Goal: Task Accomplishment & Management: Use online tool/utility

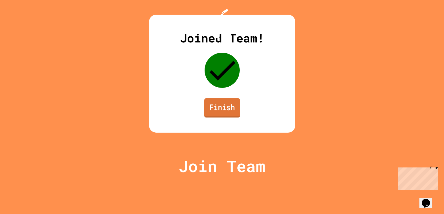
click at [210, 117] on link "Finish" at bounding box center [222, 107] width 36 height 19
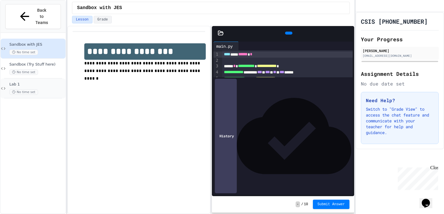
click at [50, 82] on span "Lab 1" at bounding box center [36, 84] width 55 height 5
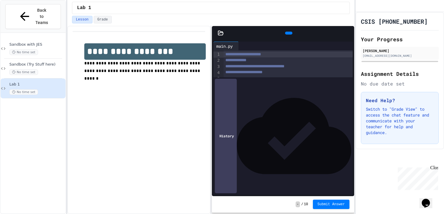
click at [348, 32] on div at bounding box center [351, 33] width 6 height 9
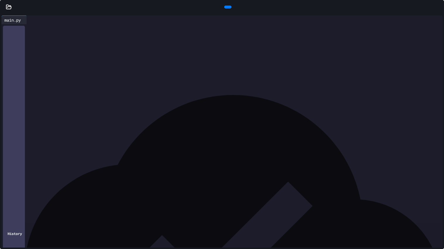
click at [35, 21] on icon at bounding box center [33, 23] width 4 height 4
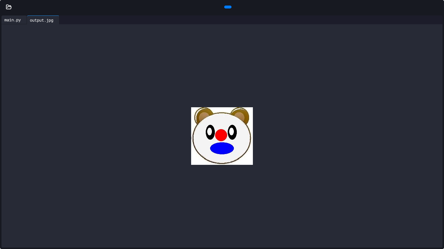
click at [18, 20] on div "main.py" at bounding box center [12, 20] width 22 height 6
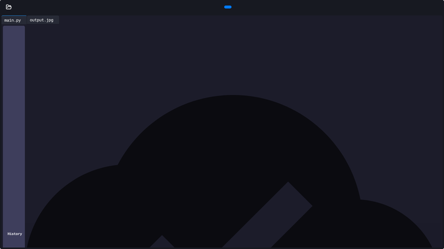
click at [54, 20] on div "output.jpg" at bounding box center [41, 20] width 29 height 6
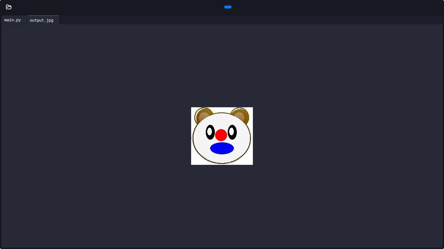
click at [15, 21] on div "main.py" at bounding box center [12, 20] width 22 height 6
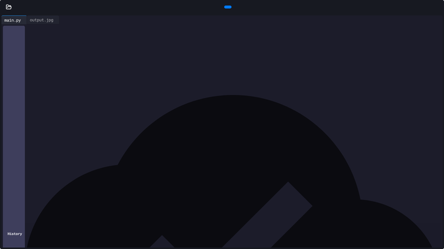
click at [8, 5] on icon at bounding box center [9, 7] width 6 height 6
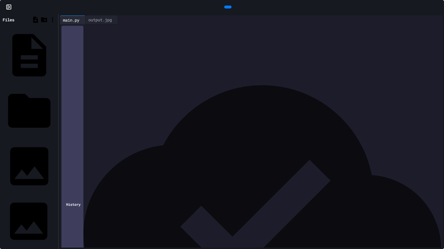
click at [55, 214] on div "emojiBear.jpg" at bounding box center [55, 221] width 0 height 6
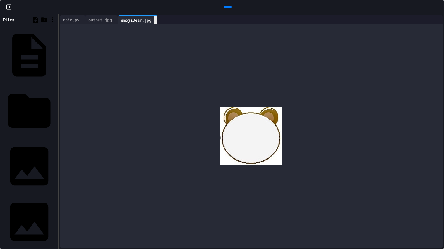
click at [161, 22] on icon at bounding box center [159, 24] width 4 height 4
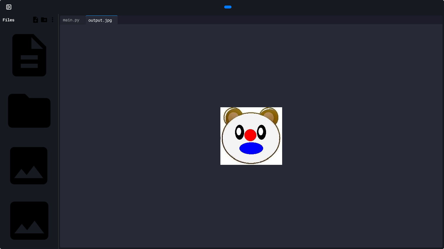
click at [55, 163] on div "emoji.jpg" at bounding box center [55, 166] width 0 height 6
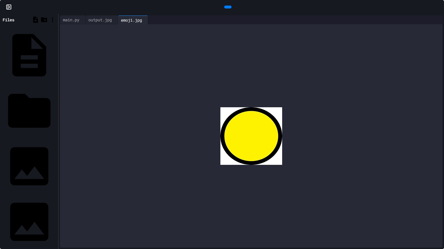
click at [103, 24] on div at bounding box center [251, 135] width 382 height 223
click at [106, 21] on div "output.jpg" at bounding box center [99, 20] width 29 height 6
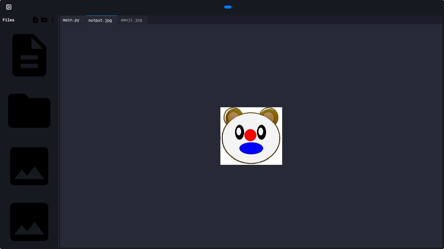
click at [68, 21] on div "main.py" at bounding box center [71, 20] width 22 height 6
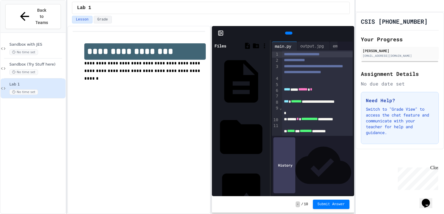
click at [221, 33] on icon at bounding box center [221, 32] width 1 height 1
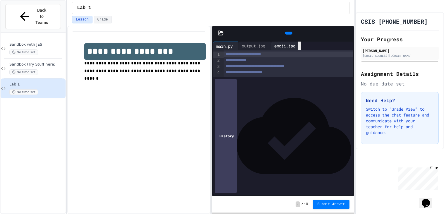
click at [301, 48] on div at bounding box center [299, 46] width 3 height 8
click at [268, 45] on div "output.jpg" at bounding box center [253, 46] width 29 height 6
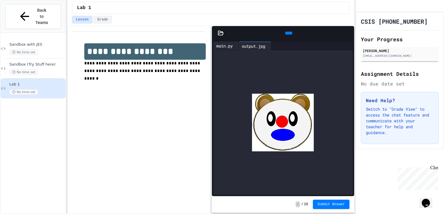
click at [234, 48] on div "main.py" at bounding box center [224, 46] width 22 height 6
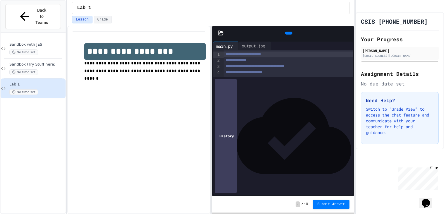
click at [348, 33] on icon at bounding box center [348, 33] width 0 height 0
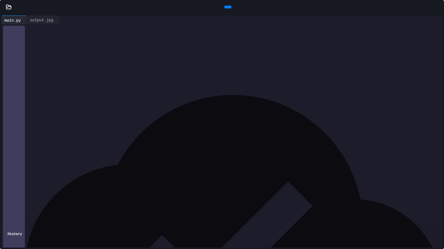
click at [433, 23] on div at bounding box center [247, 20] width 377 height 9
click at [434, 20] on icon at bounding box center [434, 20] width 0 height 0
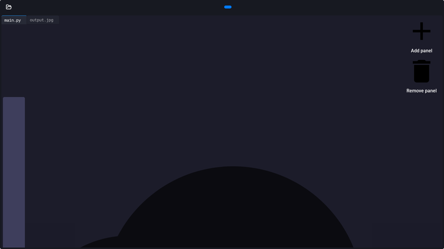
click at [419, 32] on li "Add panel" at bounding box center [421, 35] width 30 height 39
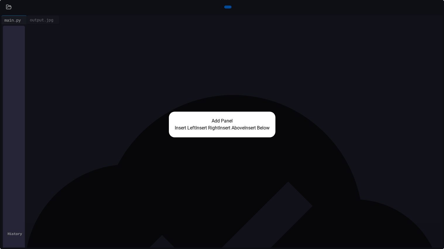
click at [443, 49] on div "Add Panel Insert Left Insert Right Insert Above Insert Below" at bounding box center [222, 124] width 444 height 249
click at [423, 48] on div "Add Panel Insert Left Insert Right Insert Above Insert Below" at bounding box center [222, 124] width 444 height 249
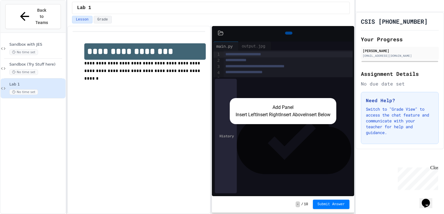
click at [348, 29] on div "Add Panel Insert Left Insert Right Insert Above Insert Below" at bounding box center [283, 111] width 142 height 170
click at [347, 32] on div "Add Panel Insert Left Insert Right Insert Above Insert Below" at bounding box center [283, 111] width 142 height 170
click at [345, 32] on div "Add Panel Insert Left Insert Right Insert Above Insert Below" at bounding box center [283, 111] width 142 height 170
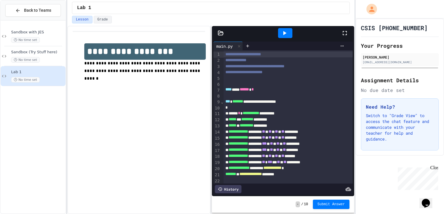
click at [344, 31] on icon at bounding box center [344, 33] width 7 height 7
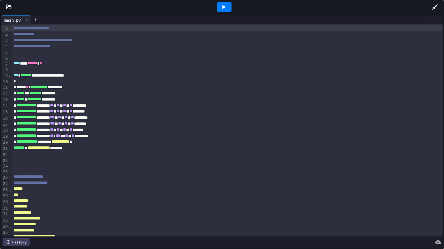
click at [3, 5] on div at bounding box center [9, 7] width 18 height 6
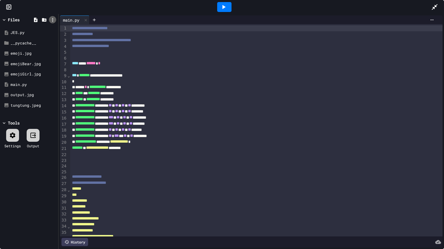
click at [50, 19] on icon at bounding box center [52, 19] width 5 height 5
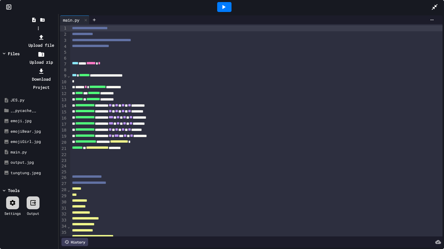
click at [57, 33] on div at bounding box center [40, 37] width 31 height 8
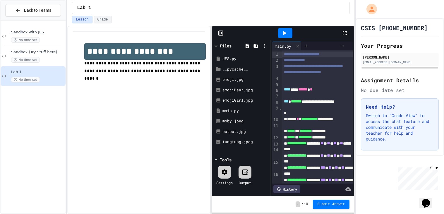
click at [344, 30] on icon at bounding box center [344, 33] width 7 height 7
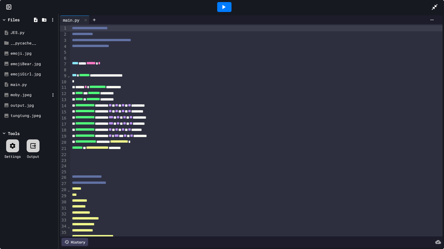
click at [29, 93] on div "moby.jpeg" at bounding box center [30, 95] width 39 height 6
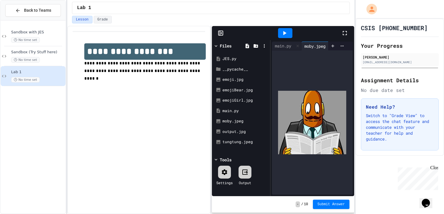
click at [342, 31] on icon at bounding box center [344, 33] width 7 height 7
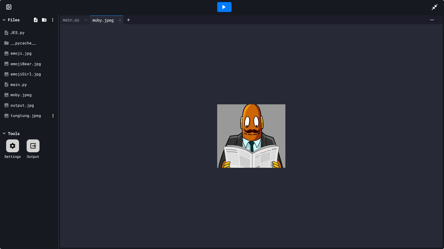
click at [35, 117] on div "tungtung.jpeg" at bounding box center [30, 116] width 39 height 6
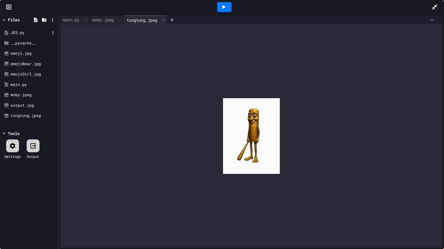
click at [21, 33] on div "JES.py" at bounding box center [30, 33] width 39 height 6
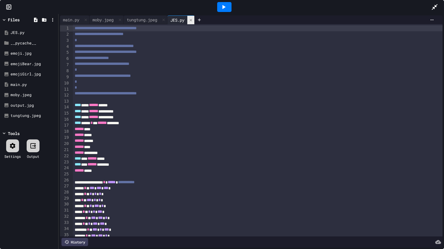
click at [193, 21] on icon at bounding box center [191, 20] width 4 height 4
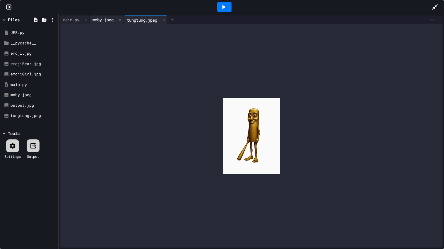
click at [105, 21] on div "moby.jpeg" at bounding box center [103, 20] width 27 height 6
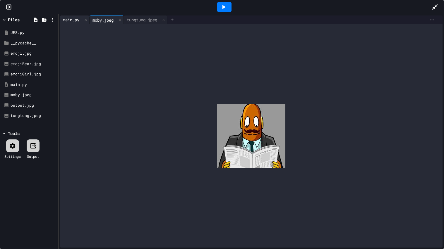
click at [69, 20] on div "main.py" at bounding box center [71, 20] width 22 height 6
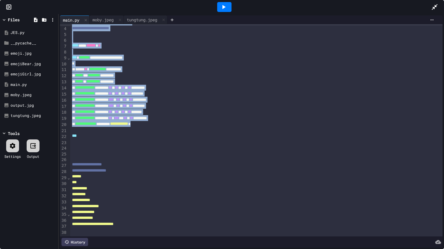
scroll to position [11, 0]
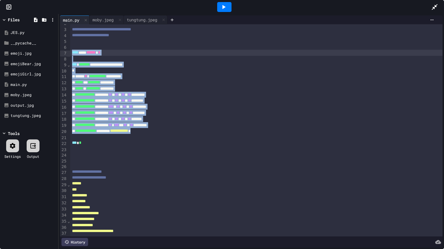
drag, startPoint x: 180, startPoint y: 126, endPoint x: 72, endPoint y: 52, distance: 131.4
click at [72, 52] on div "**********" at bounding box center [256, 127] width 372 height 228
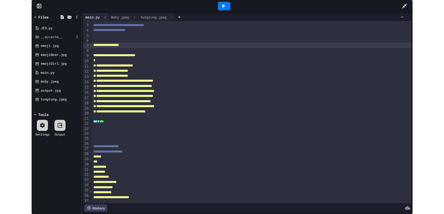
scroll to position [0, 0]
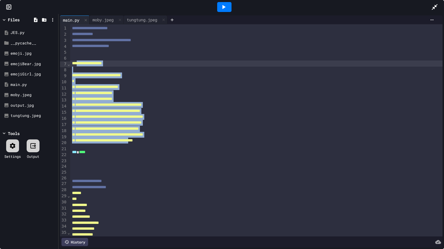
click at [85, 117] on span "**********" at bounding box center [107, 117] width 71 height 4
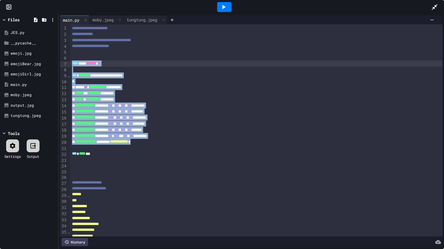
click at [187, 102] on div "***** * ********* *********" at bounding box center [256, 100] width 372 height 6
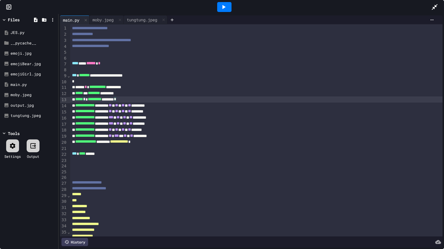
click at [245, 138] on div "**********" at bounding box center [256, 136] width 372 height 6
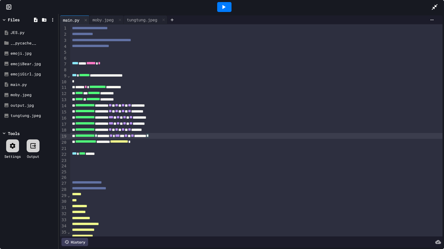
click at [221, 182] on div "**********" at bounding box center [256, 183] width 372 height 6
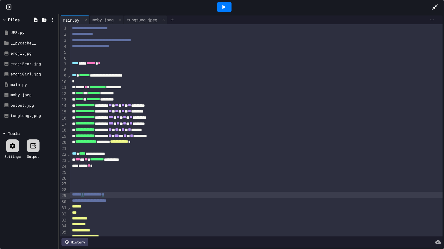
click at [133, 161] on div "**********" at bounding box center [256, 160] width 372 height 6
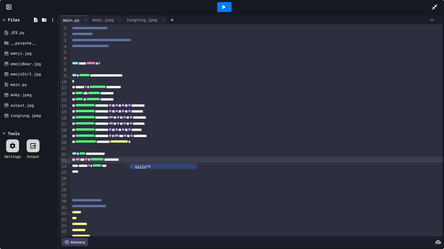
click at [102, 163] on div "**********" at bounding box center [256, 160] width 372 height 6
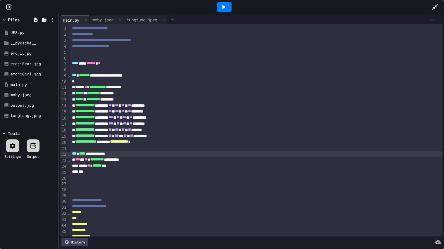
click at [103, 154] on div "**********" at bounding box center [256, 154] width 372 height 6
click at [230, 4] on div at bounding box center [224, 7] width 14 height 10
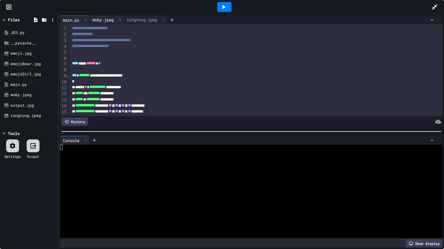
click at [111, 18] on div "moby.jpeg" at bounding box center [103, 20] width 27 height 6
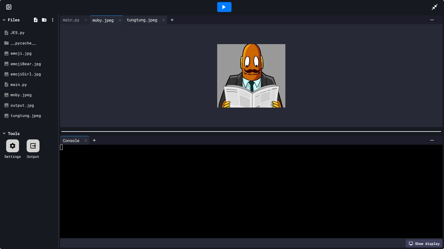
click at [146, 16] on div "tungtung.jpeg" at bounding box center [146, 20] width 44 height 9
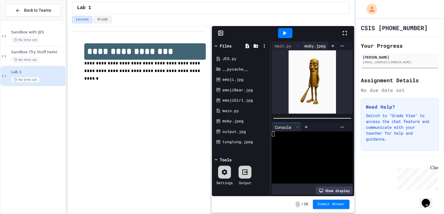
click at [314, 46] on div "moby.jpeg" at bounding box center [314, 46] width 27 height 6
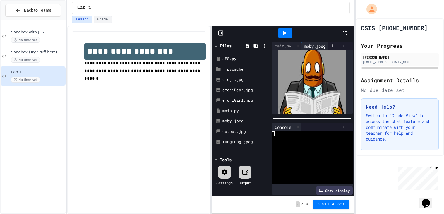
click at [341, 34] on icon at bounding box center [344, 33] width 7 height 7
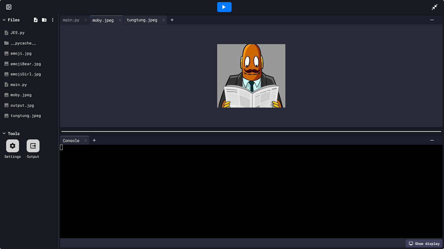
click at [145, 20] on div "tungtung.jpeg" at bounding box center [142, 20] width 36 height 6
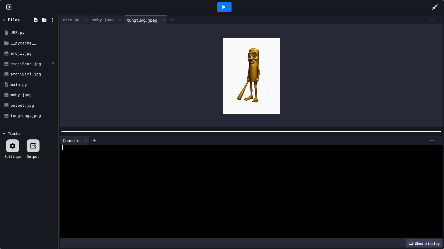
click at [32, 66] on div "emojiBear.jpg" at bounding box center [30, 64] width 39 height 6
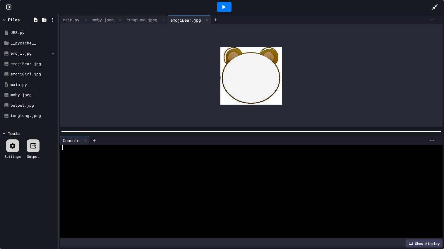
click at [31, 54] on div "emoji.jpg" at bounding box center [30, 54] width 39 height 6
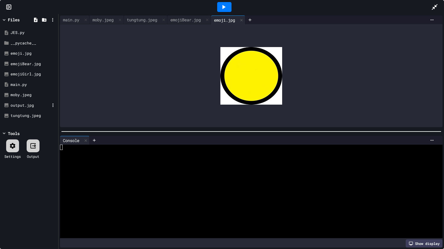
click at [27, 107] on div "output.jpg" at bounding box center [30, 106] width 39 height 6
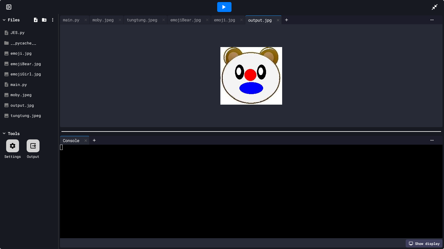
click at [435, 6] on icon at bounding box center [434, 7] width 6 height 6
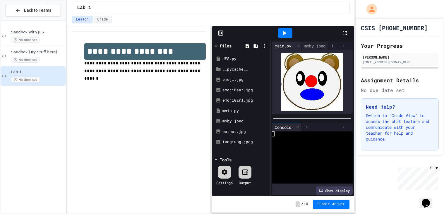
click at [283, 44] on div "main.py" at bounding box center [283, 46] width 22 height 6
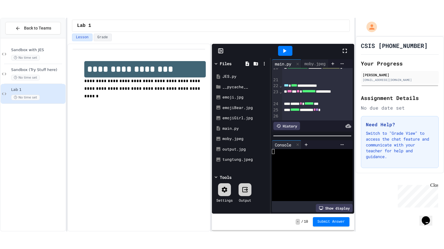
scroll to position [172, 0]
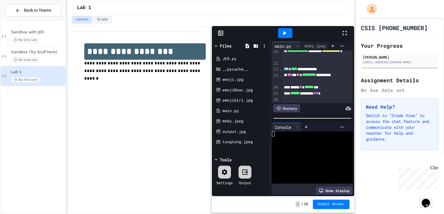
click at [347, 30] on icon at bounding box center [344, 33] width 7 height 7
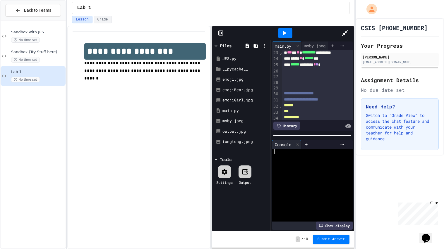
scroll to position [139, 0]
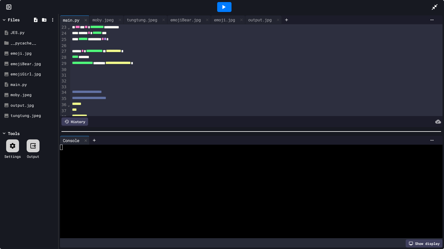
click at [121, 53] on span "**********" at bounding box center [113, 51] width 15 height 4
click at [121, 52] on span "**********" at bounding box center [113, 51] width 15 height 4
click at [121, 53] on span "**********" at bounding box center [113, 51] width 15 height 4
click at [222, 5] on icon at bounding box center [223, 7] width 7 height 7
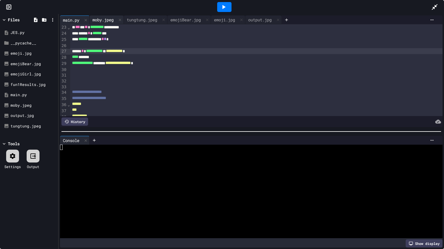
click at [105, 18] on div "moby.jpeg" at bounding box center [103, 20] width 27 height 6
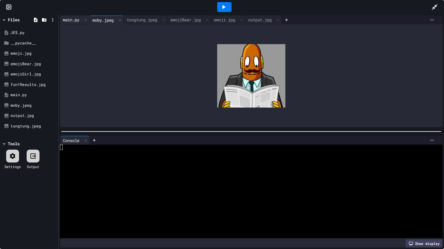
click at [72, 20] on div "main.py" at bounding box center [71, 20] width 22 height 6
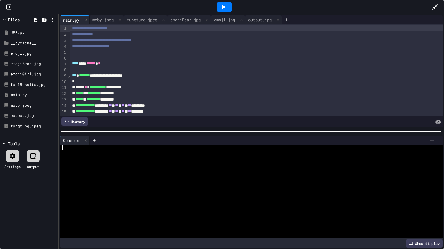
click at [220, 8] on icon at bounding box center [223, 7] width 7 height 7
click at [101, 20] on div "moby.jpeg" at bounding box center [103, 20] width 27 height 6
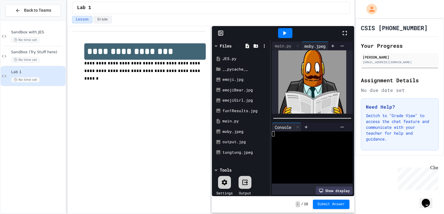
click at [347, 34] on icon at bounding box center [344, 33] width 7 height 7
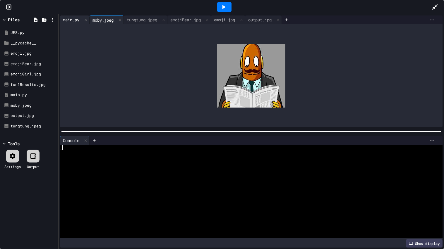
click at [67, 22] on div "main.py" at bounding box center [71, 20] width 22 height 6
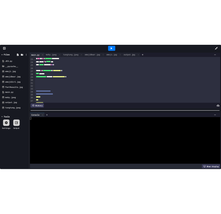
scroll to position [133, 0]
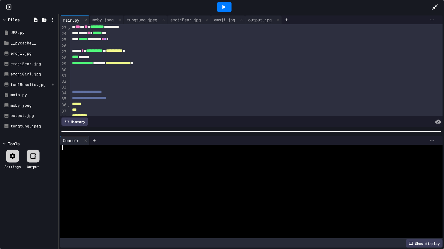
click at [28, 82] on div "fun1Results.jpg" at bounding box center [30, 85] width 39 height 6
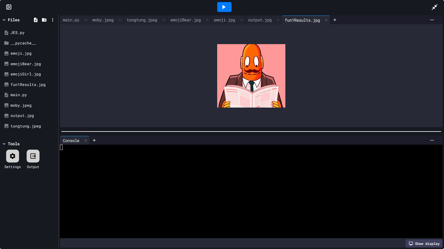
click at [434, 4] on icon at bounding box center [434, 7] width 7 height 7
